Goal: Information Seeking & Learning: Learn about a topic

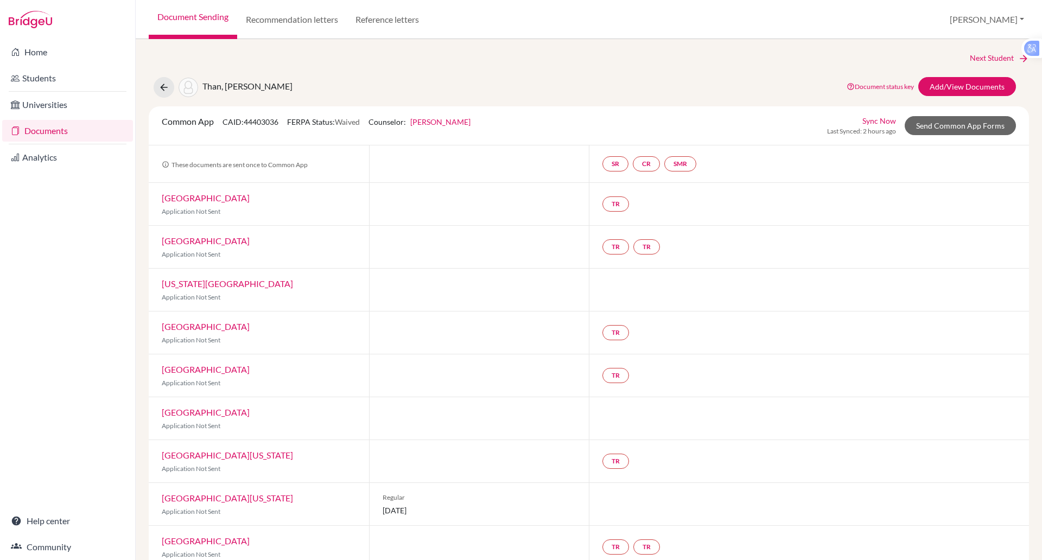
scroll to position [189, 0]
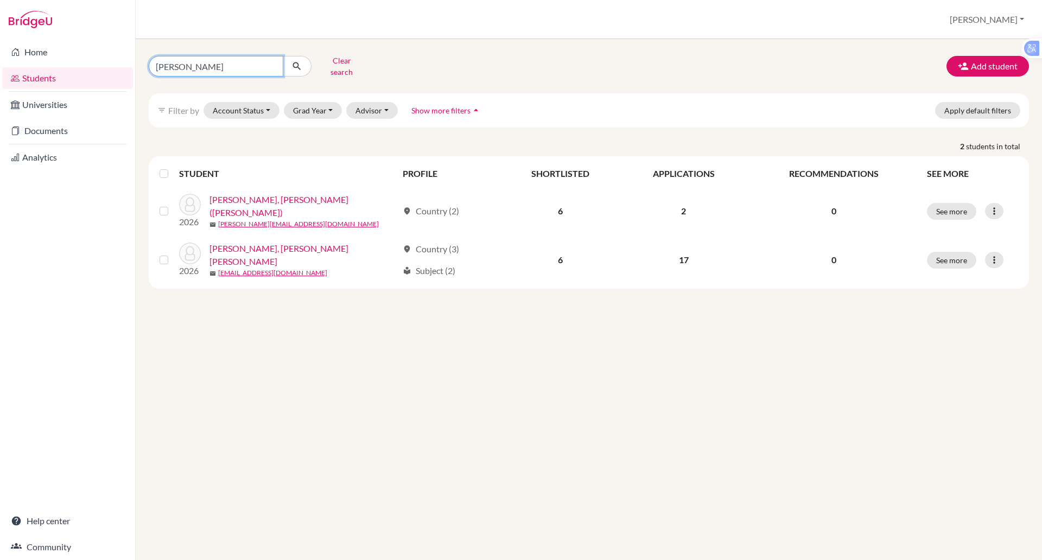
click at [186, 64] on input "anh tuan" at bounding box center [216, 66] width 135 height 21
type input "a"
type input "rishi"
click button "submit" at bounding box center [297, 66] width 29 height 21
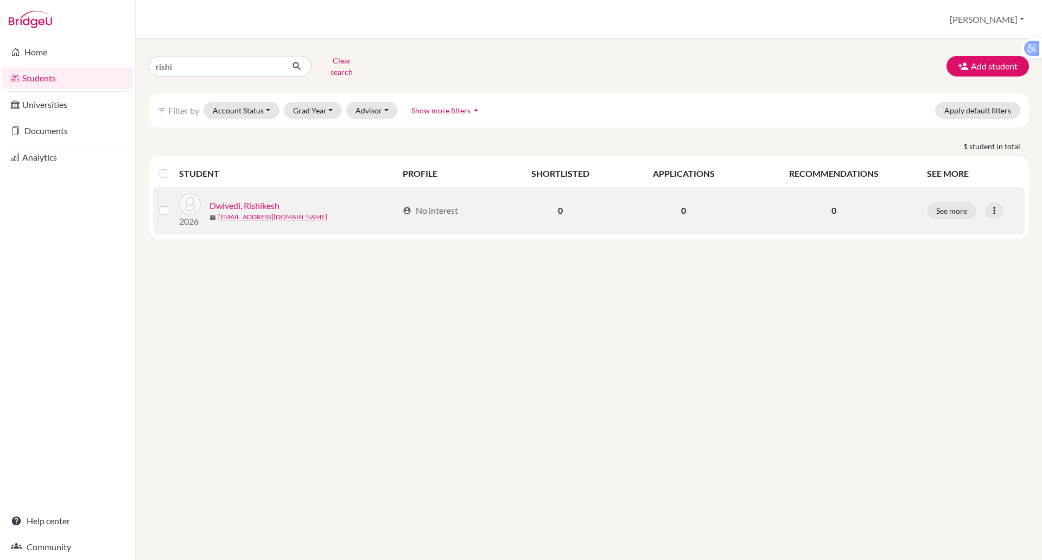
click at [238, 201] on link "Dwivedi, Rishikesh" at bounding box center [245, 205] width 70 height 13
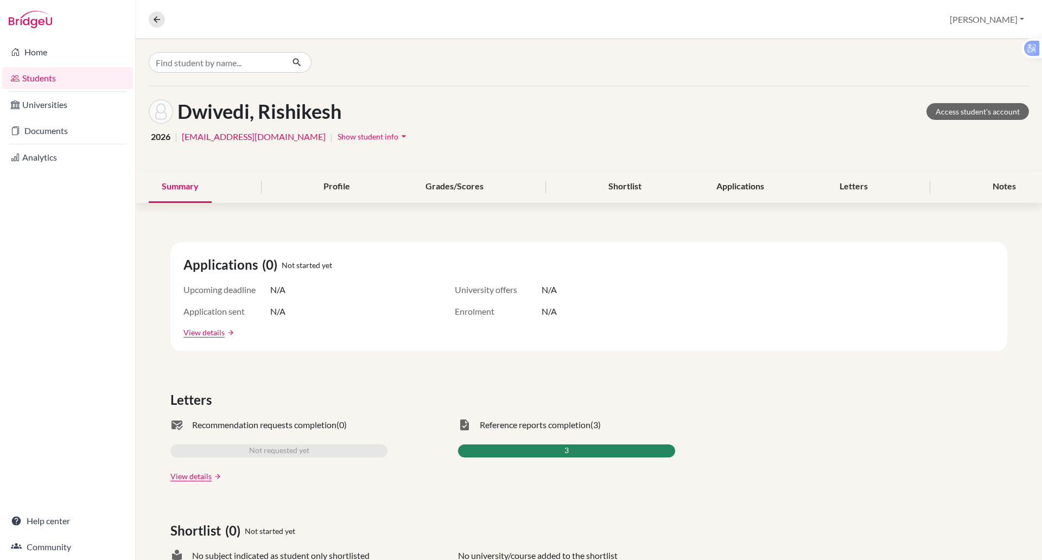
click at [238, 200] on div "Summary Profile Grades/Scores Shortlist Applications Letters Notes" at bounding box center [589, 187] width 881 height 32
click at [998, 186] on div "Notes" at bounding box center [1004, 187] width 49 height 32
